Goal: Information Seeking & Learning: Find specific fact

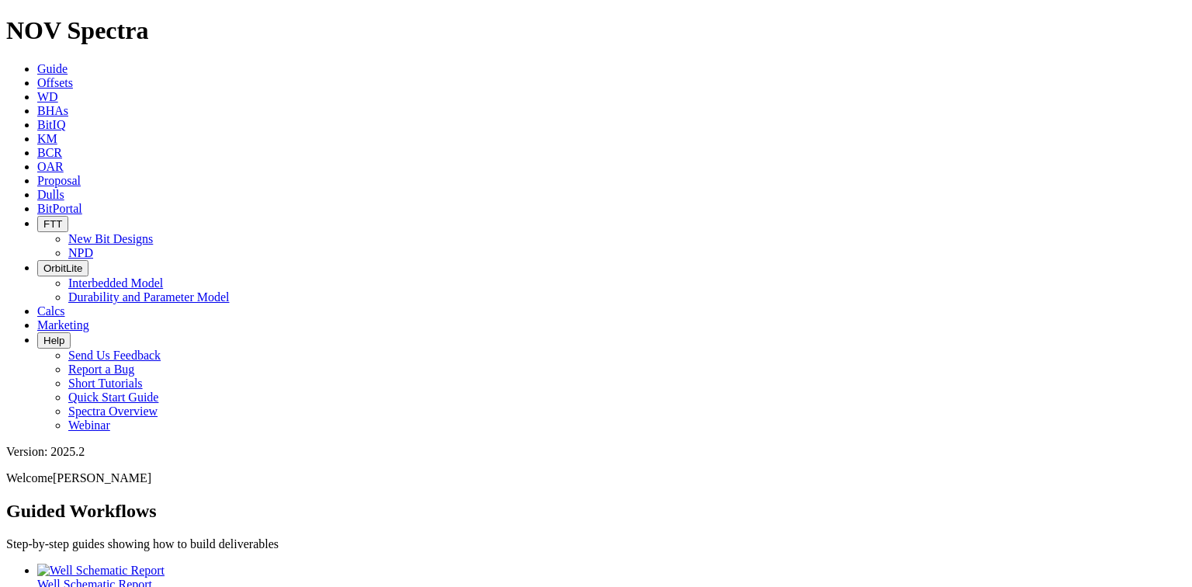
click at [57, 132] on span "KM" at bounding box center [47, 138] width 20 height 13
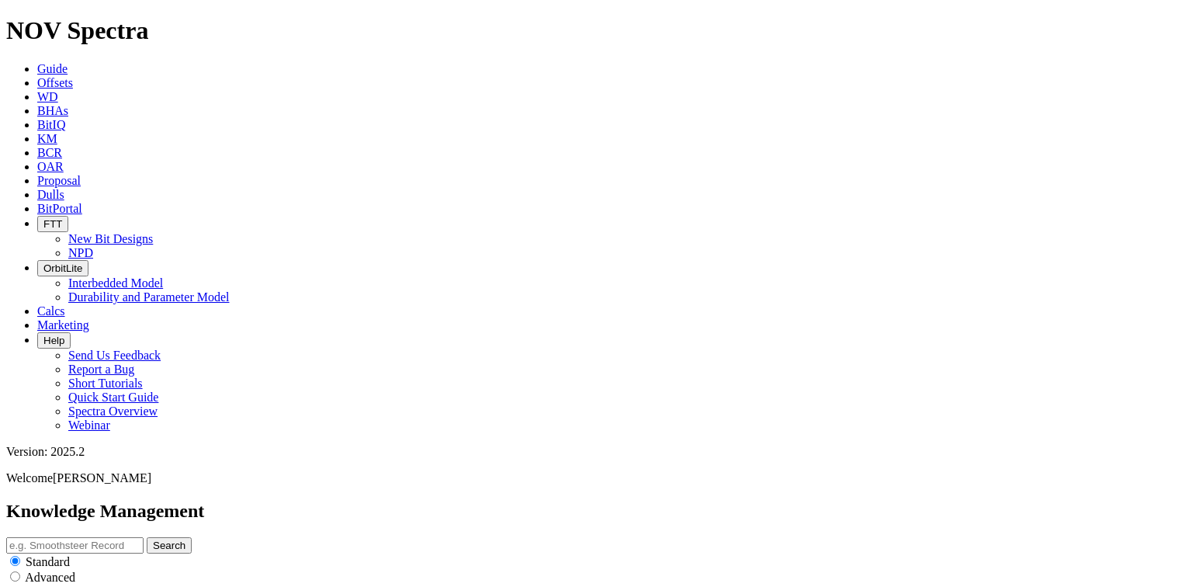
click at [144, 537] on input "text" at bounding box center [74, 545] width 137 height 16
type input "8.5in TKC76 F1C"
click at [153, 539] on icon "submit" at bounding box center [153, 545] width 0 height 12
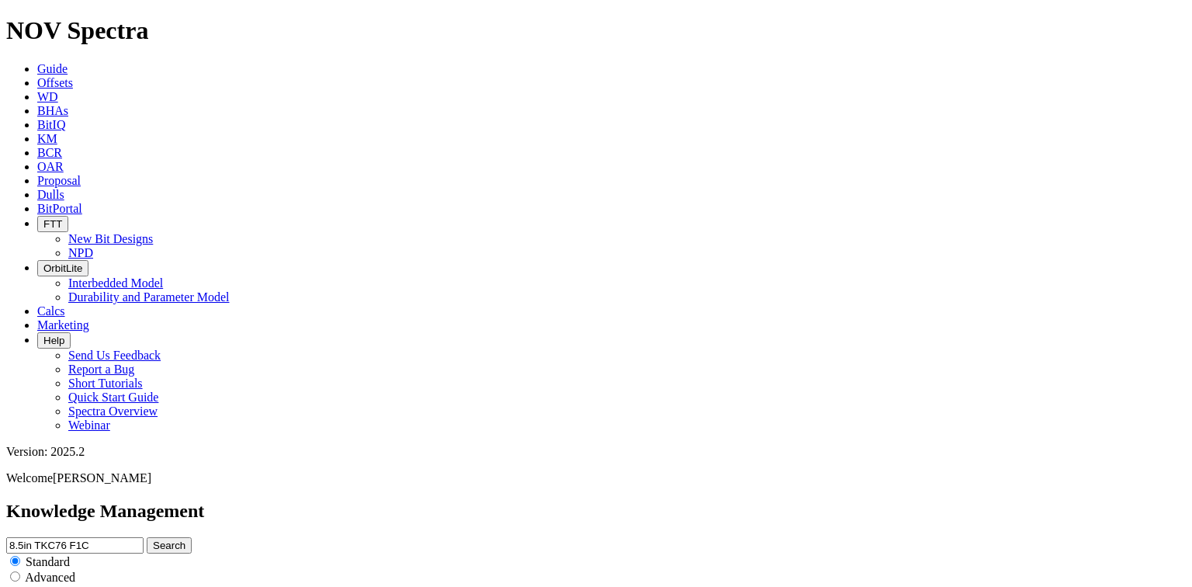
scroll to position [74, 0]
